Goal: Task Accomplishment & Management: Manage account settings

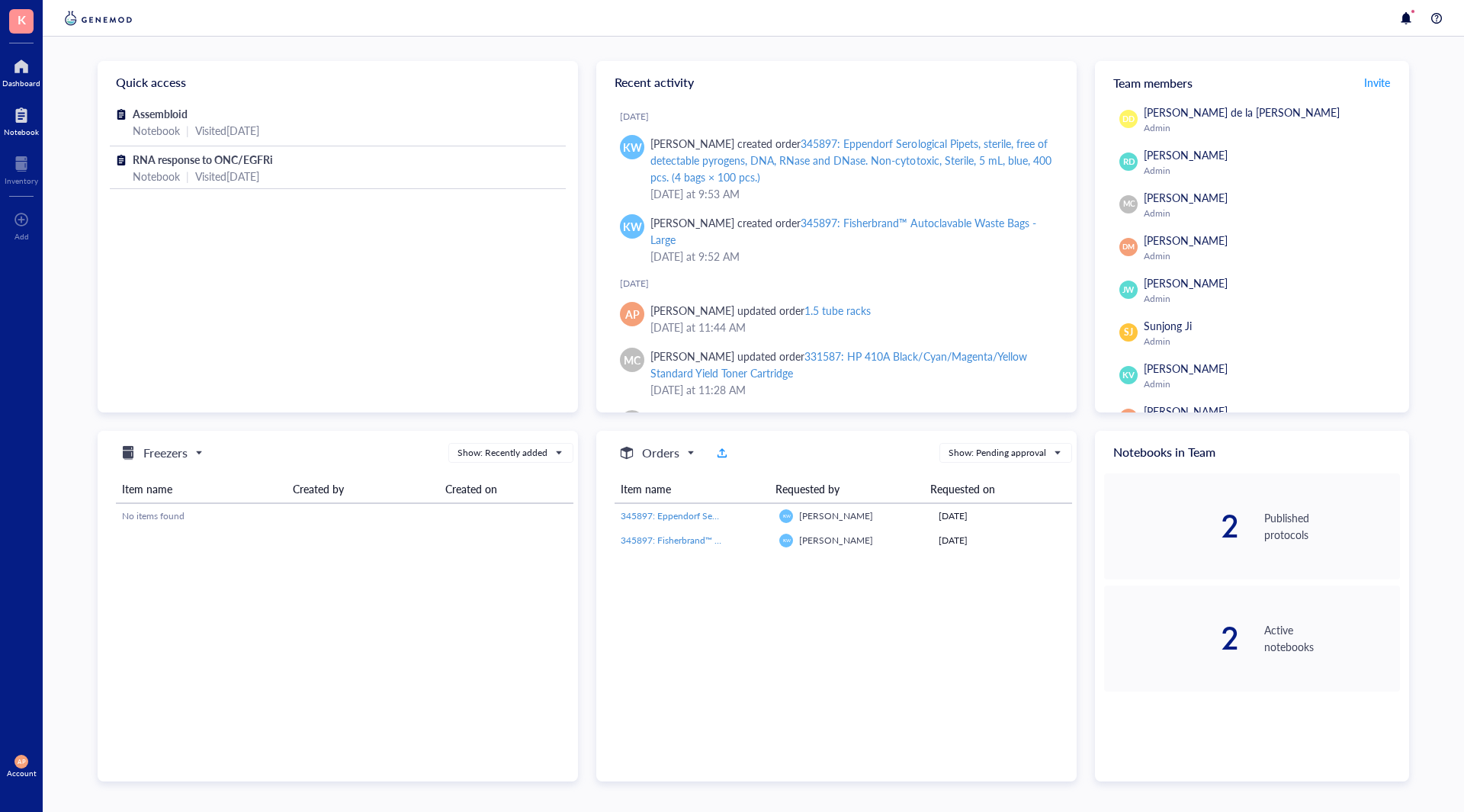
click at [17, 127] on div "Notebook" at bounding box center [21, 131] width 36 height 9
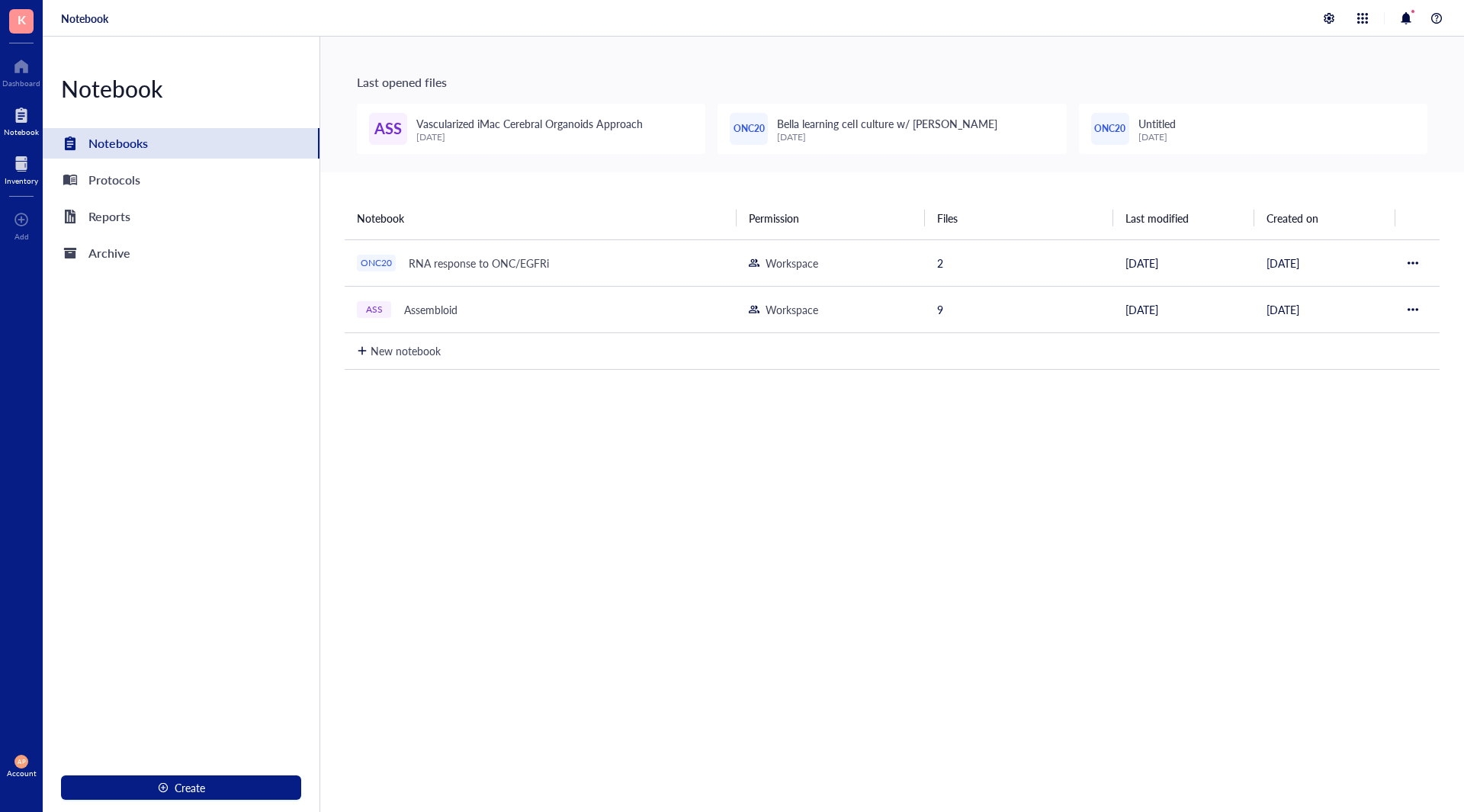
click at [24, 165] on div at bounding box center [21, 163] width 34 height 24
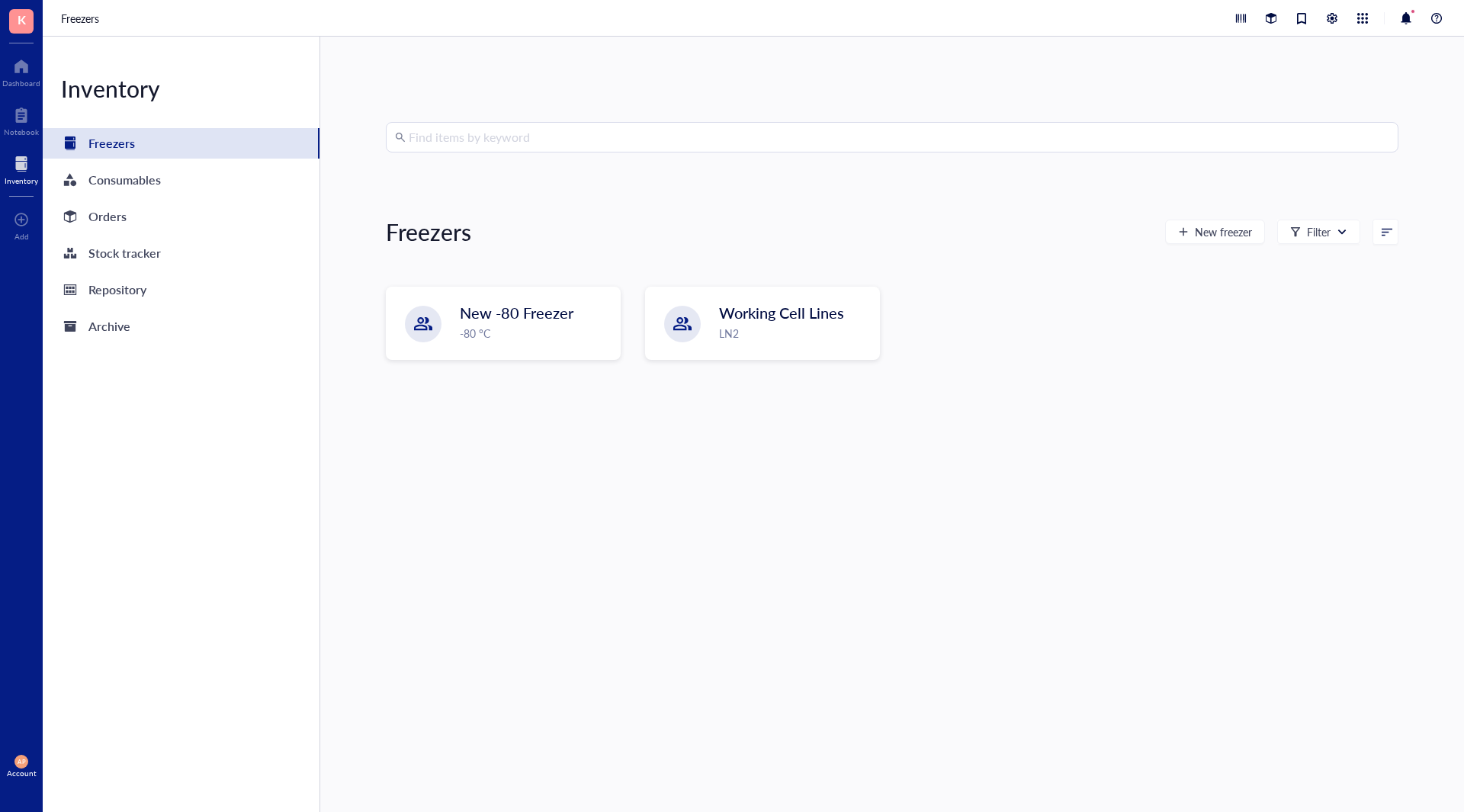
drag, startPoint x: 188, startPoint y: 209, endPoint x: 246, endPoint y: 233, distance: 62.8
click at [187, 209] on div "Orders" at bounding box center [181, 217] width 277 height 30
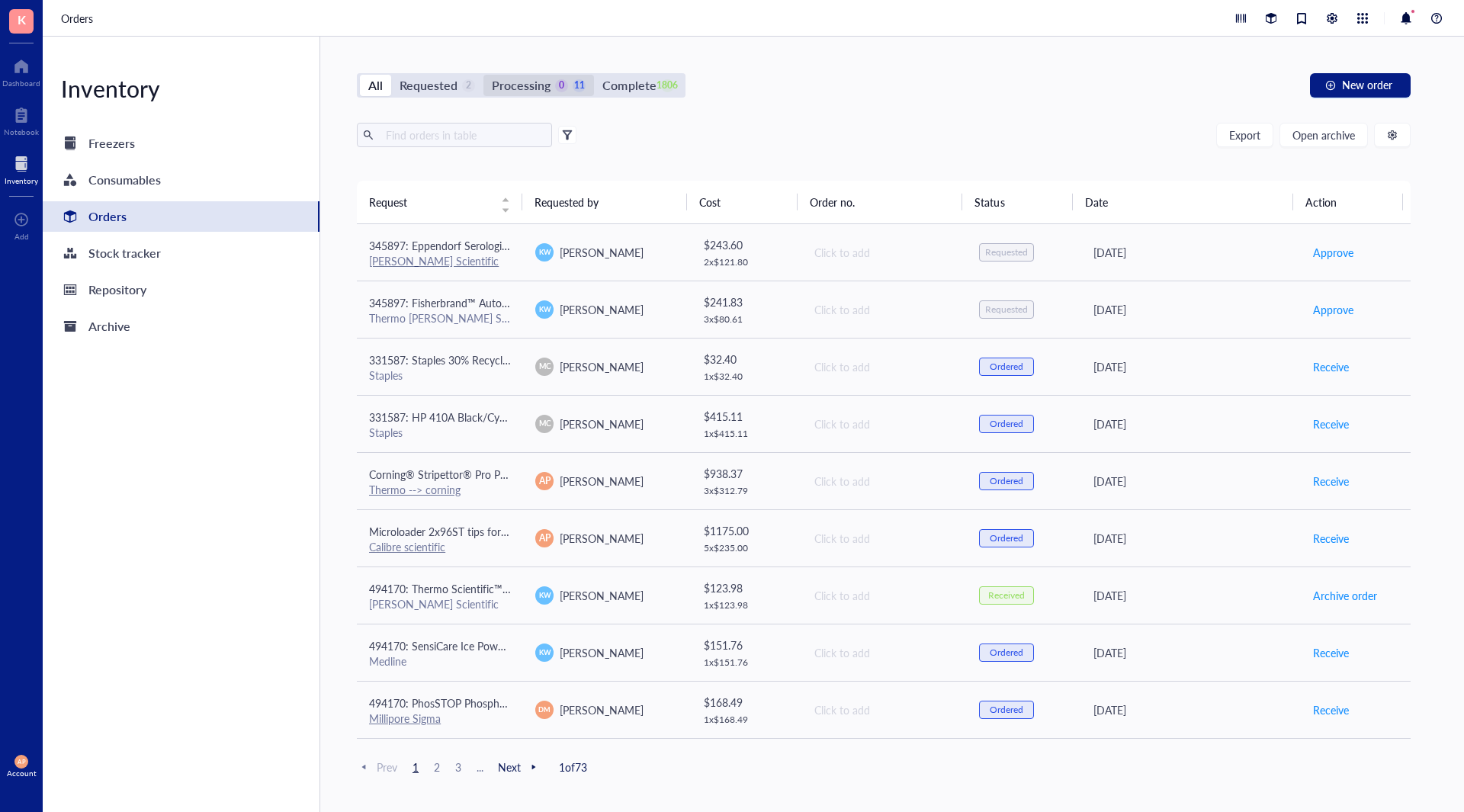
click at [525, 86] on div "Processing" at bounding box center [521, 85] width 59 height 21
click at [484, 75] on input "Processing 0 11" at bounding box center [484, 75] width 0 height 0
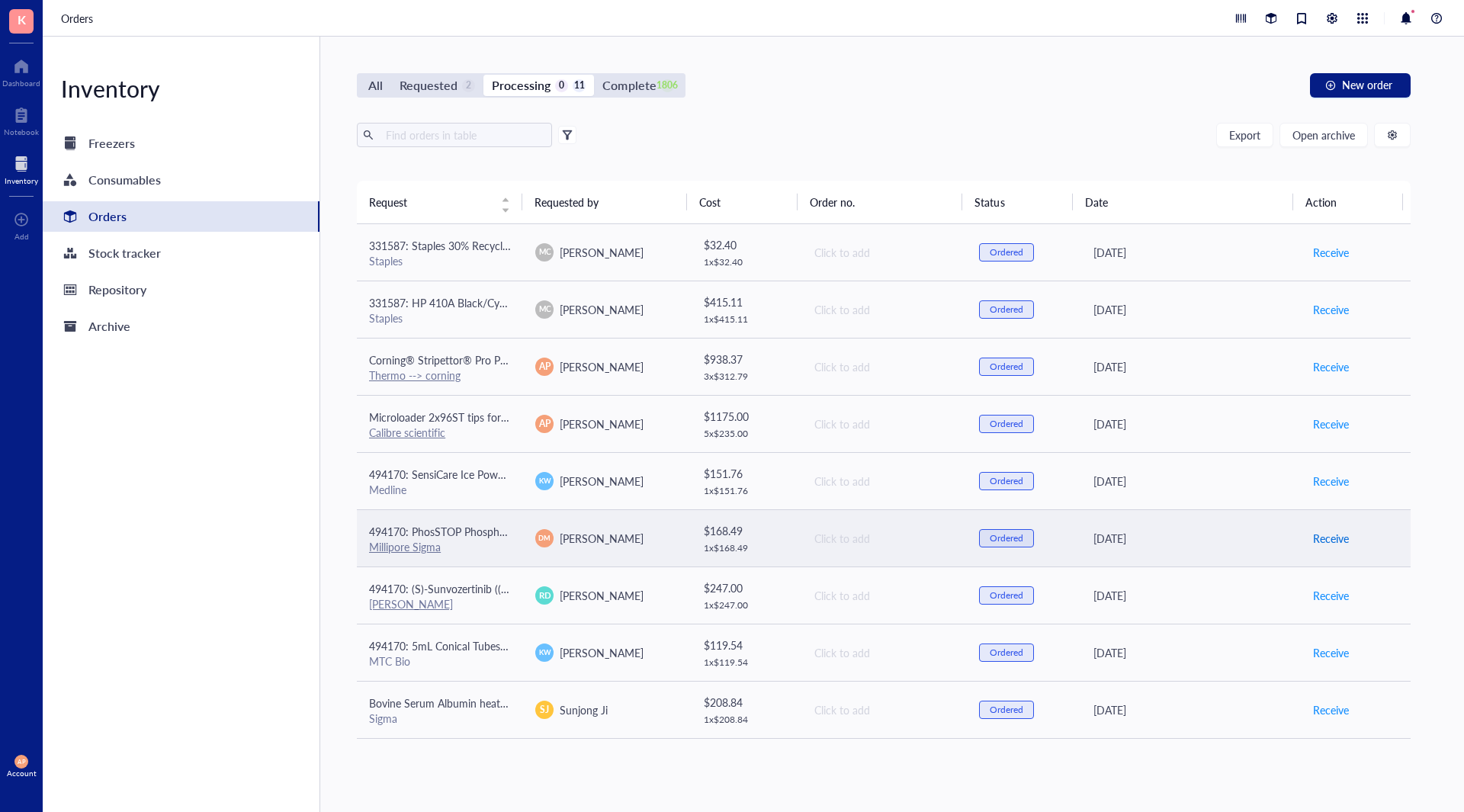
click at [1333, 547] on button "Receive" at bounding box center [1331, 538] width 37 height 24
click at [1326, 542] on span "Receive" at bounding box center [1331, 538] width 36 height 17
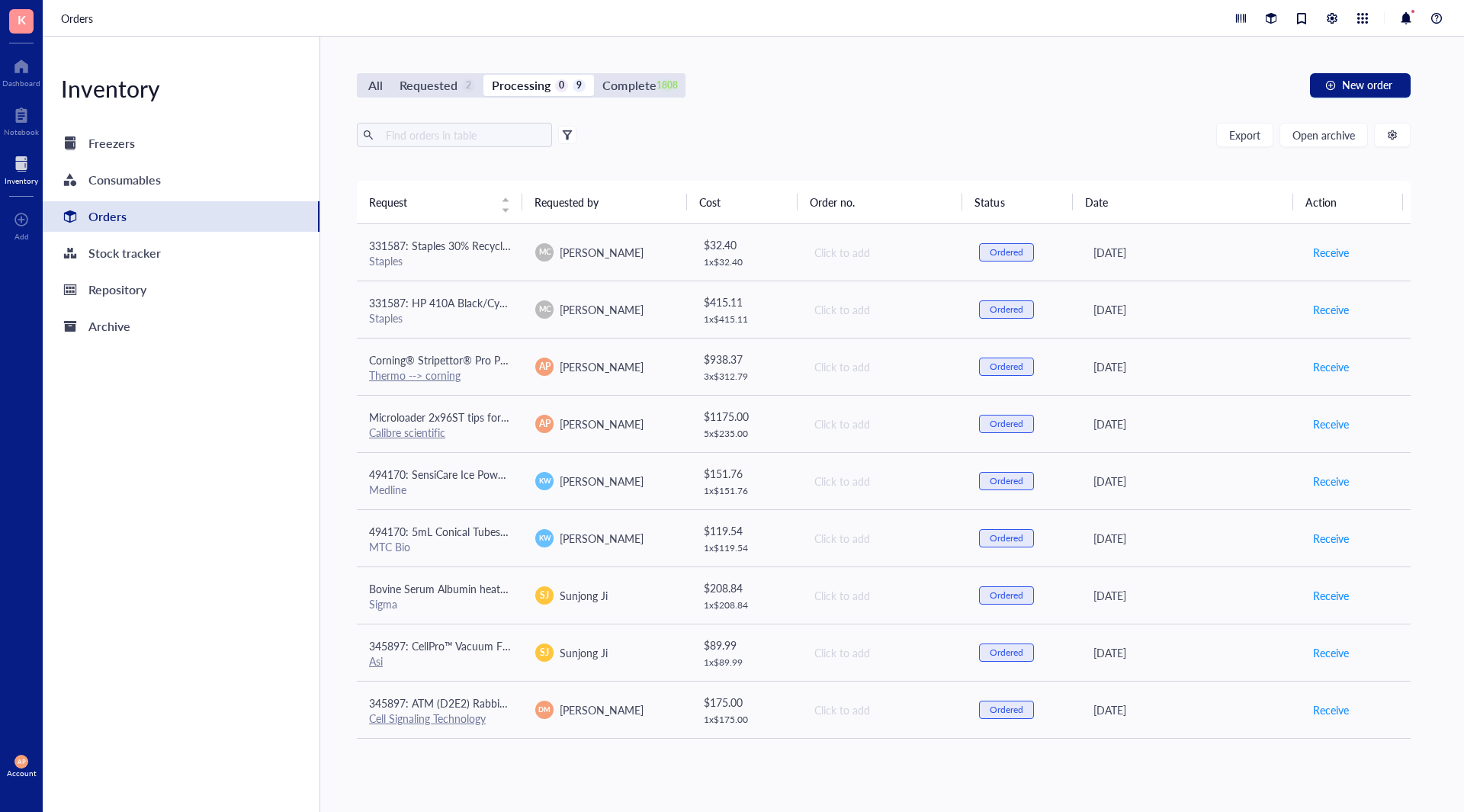
click at [223, 524] on div "Inventory Freezers Consumables Orders Stock tracker Repository Archive" at bounding box center [181, 423] width 278 height 775
click at [649, 787] on div "All Requested 2 Processing 0 9 Complete 1808 New order Export Open archive Requ…" at bounding box center [883, 423] width 1127 height 775
